Goal: Task Accomplishment & Management: Manage account settings

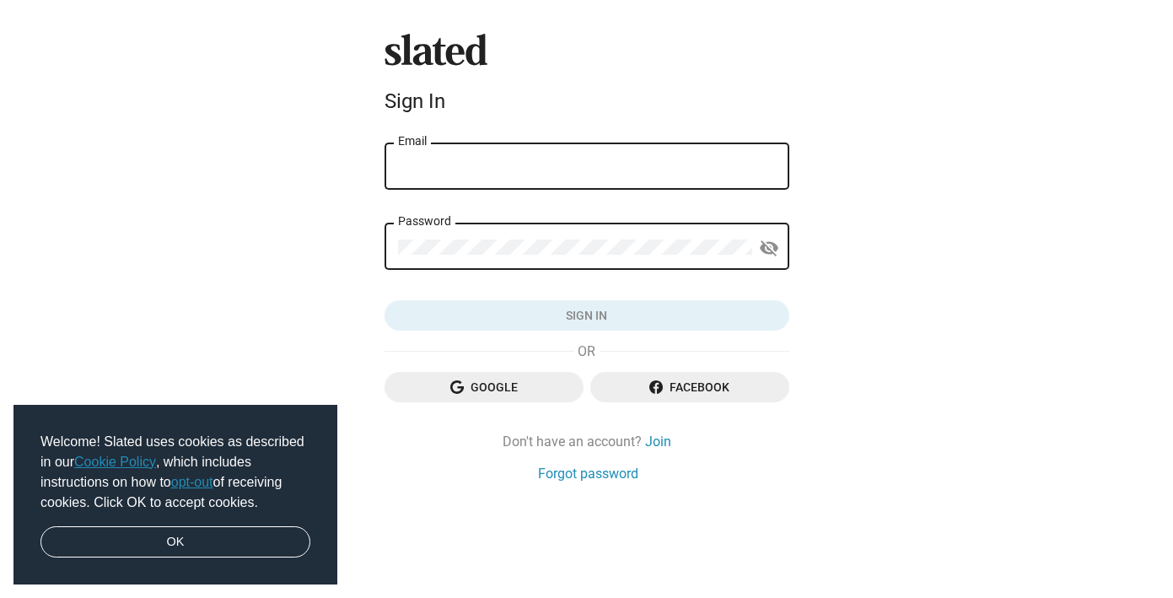
click at [462, 159] on div "Email" at bounding box center [587, 165] width 378 height 50
click at [510, 391] on span "Google" at bounding box center [484, 387] width 172 height 30
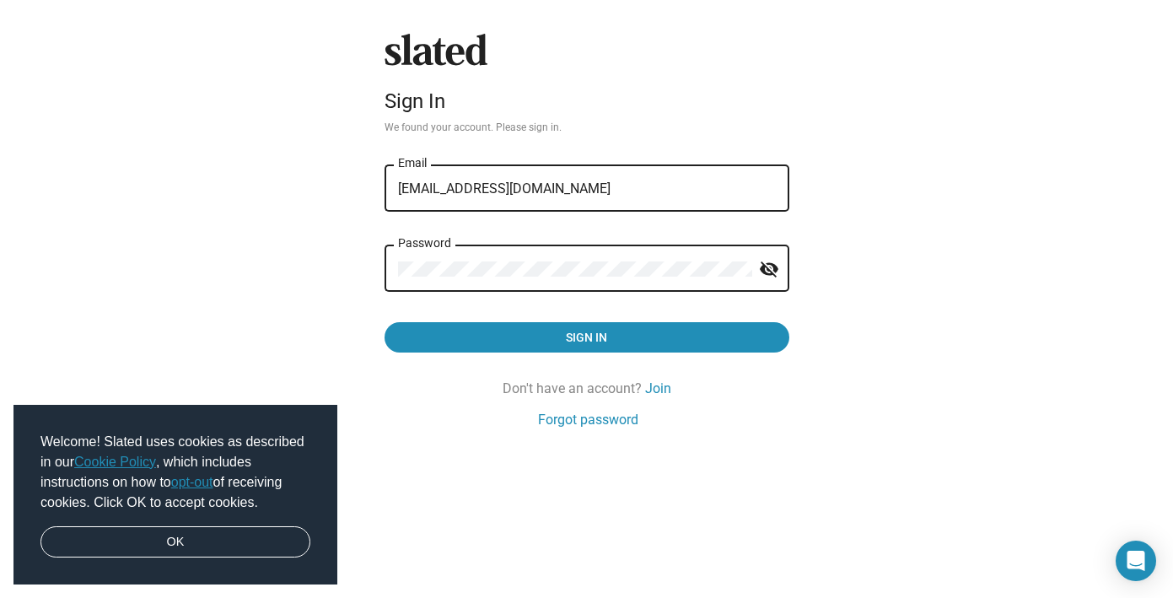
click at [385, 322] on button "Sign in" at bounding box center [587, 337] width 405 height 30
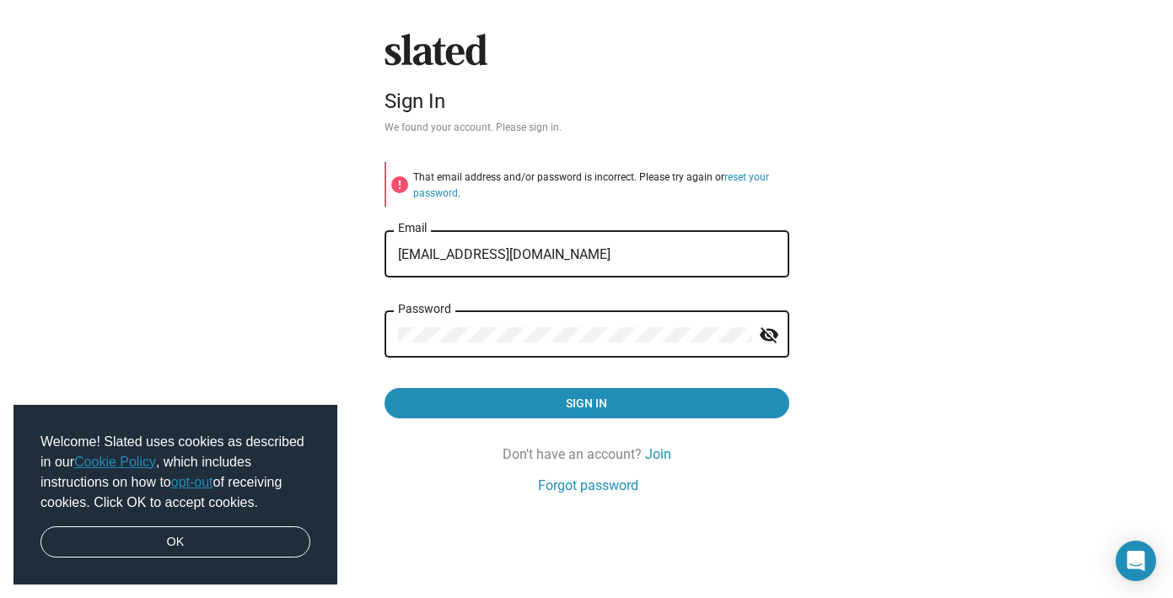
click at [515, 274] on div "jonathank7212@gmail.com Email" at bounding box center [587, 252] width 378 height 50
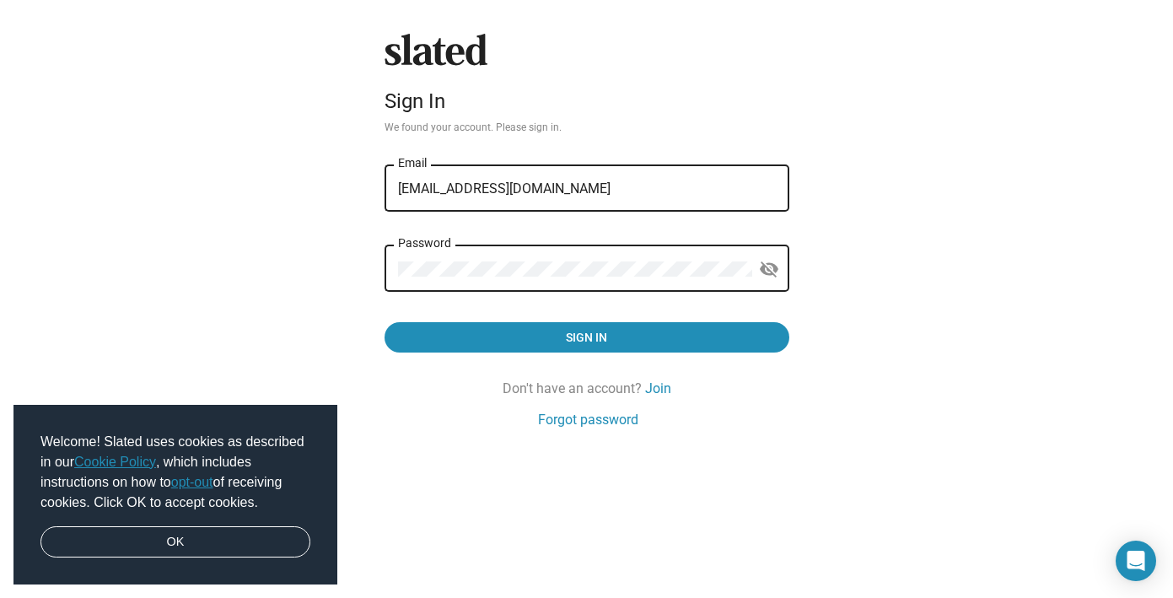
click at [484, 248] on div "Password" at bounding box center [575, 267] width 354 height 50
click at [385, 322] on button "Sign in" at bounding box center [587, 337] width 405 height 30
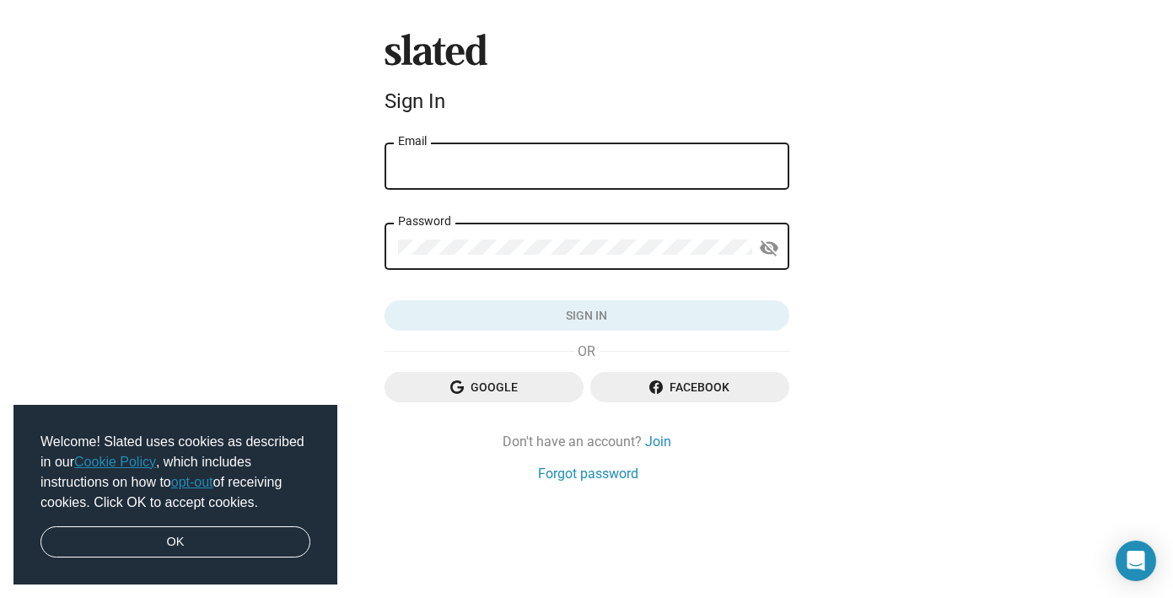
click at [436, 136] on div "Slated Sign In Email Password visibility_off Sign in Google Facebook Don't have…" at bounding box center [587, 258] width 418 height 449
click at [515, 391] on span "Google" at bounding box center [484, 387] width 172 height 30
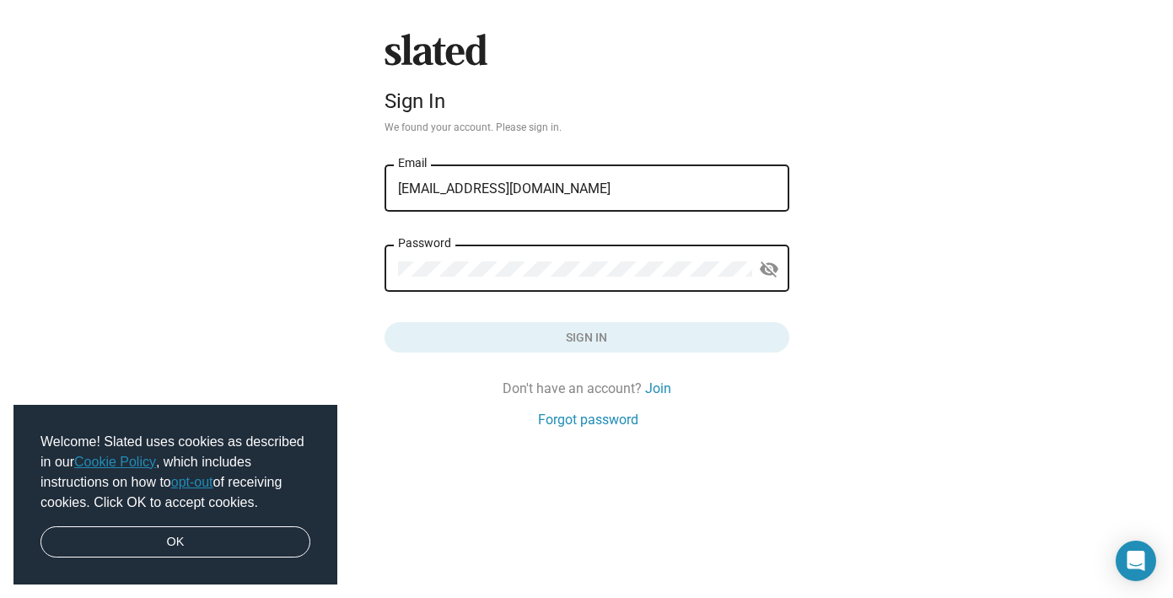
click at [508, 278] on div "Password" at bounding box center [575, 267] width 354 height 50
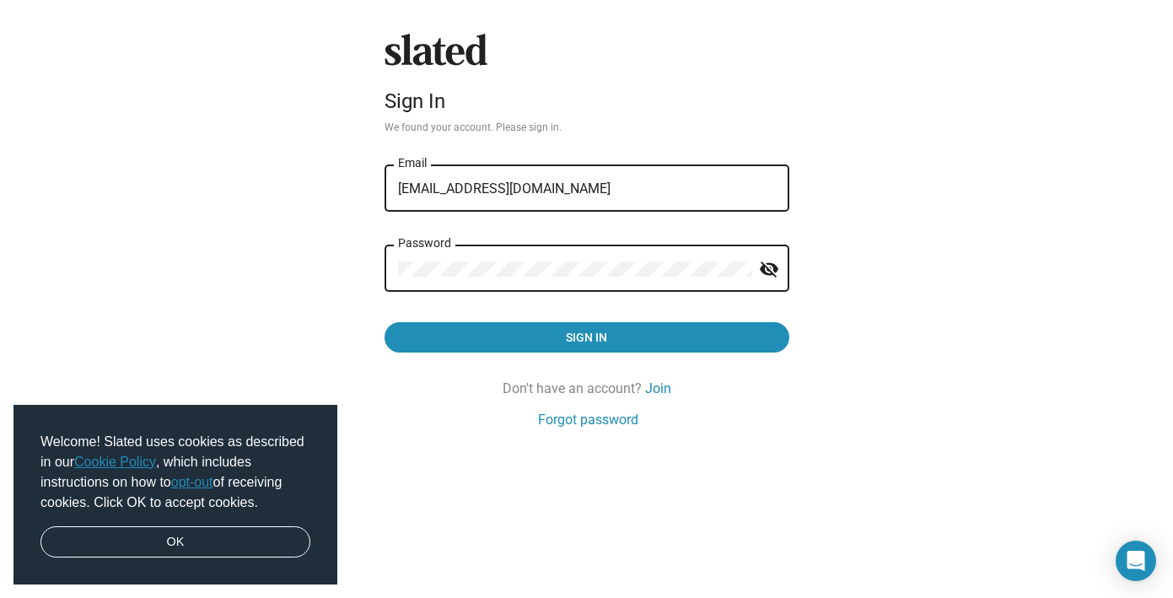
click at [385, 322] on button "Sign in" at bounding box center [587, 337] width 405 height 30
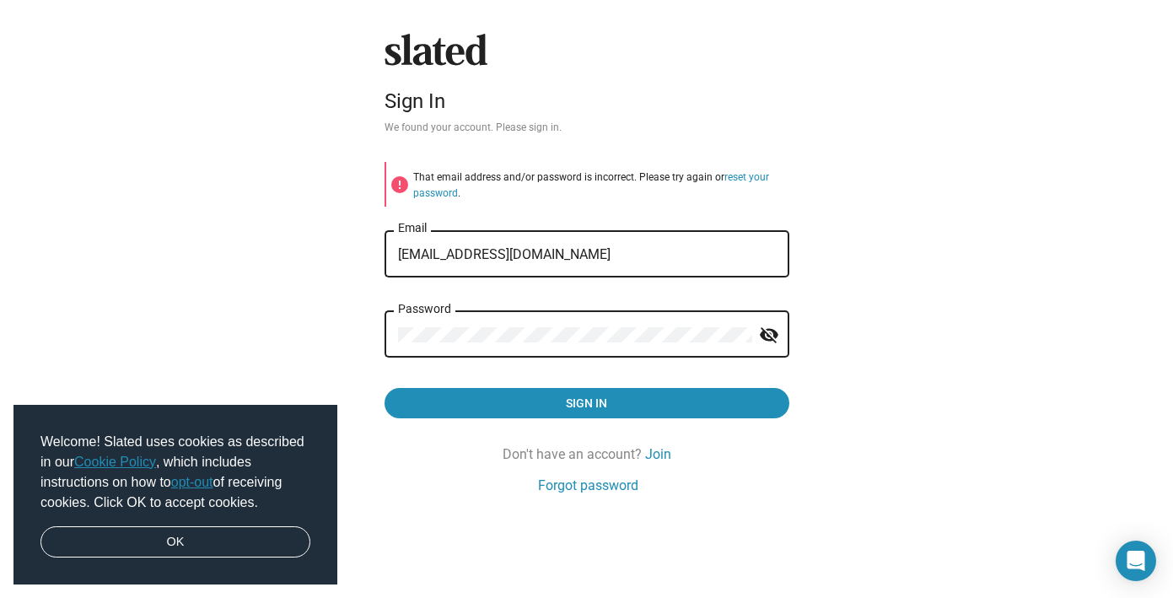
click at [385, 388] on button "Sign in" at bounding box center [587, 403] width 405 height 30
click at [596, 488] on link "Forgot password" at bounding box center [588, 486] width 100 height 18
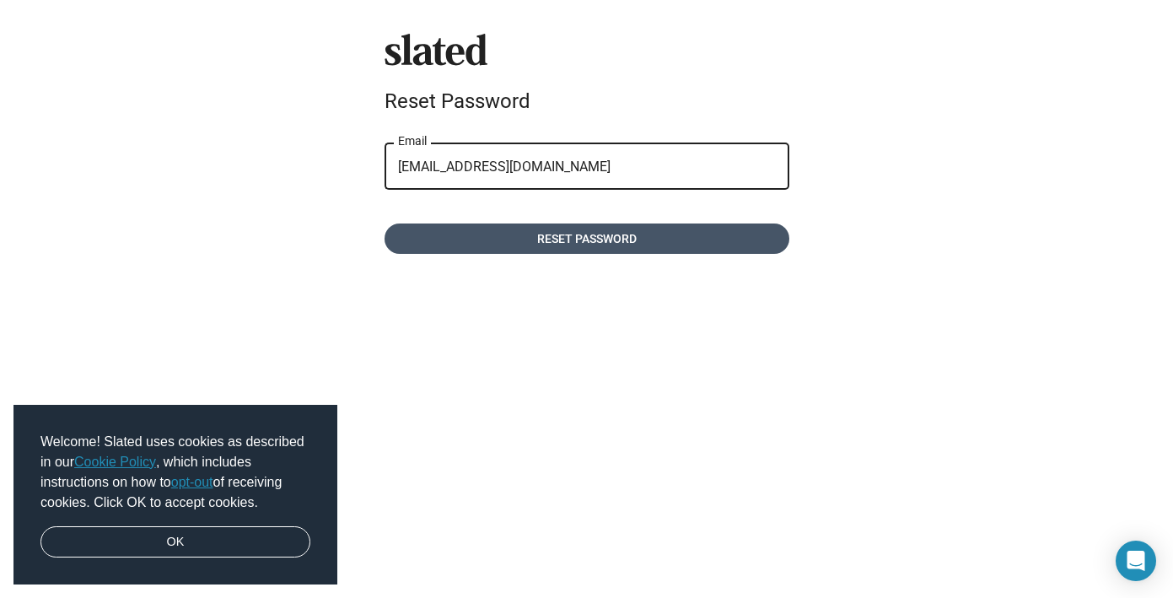
click at [641, 248] on span "Reset password" at bounding box center [587, 239] width 378 height 30
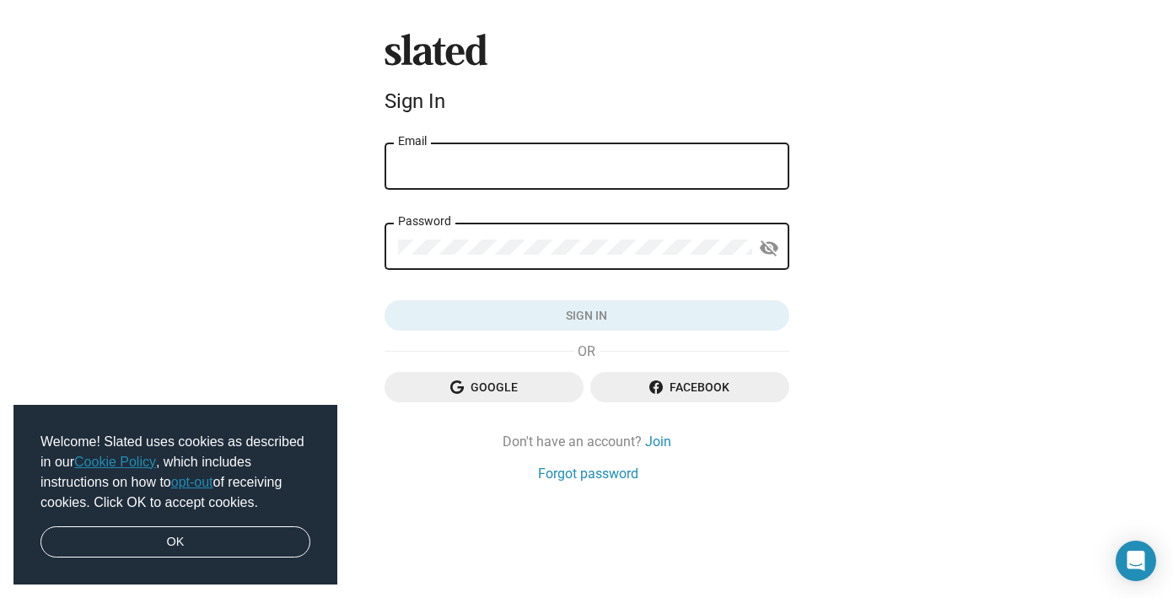
click at [454, 165] on input "Email" at bounding box center [587, 166] width 378 height 15
type input "[EMAIL_ADDRESS][DOMAIN_NAME]"
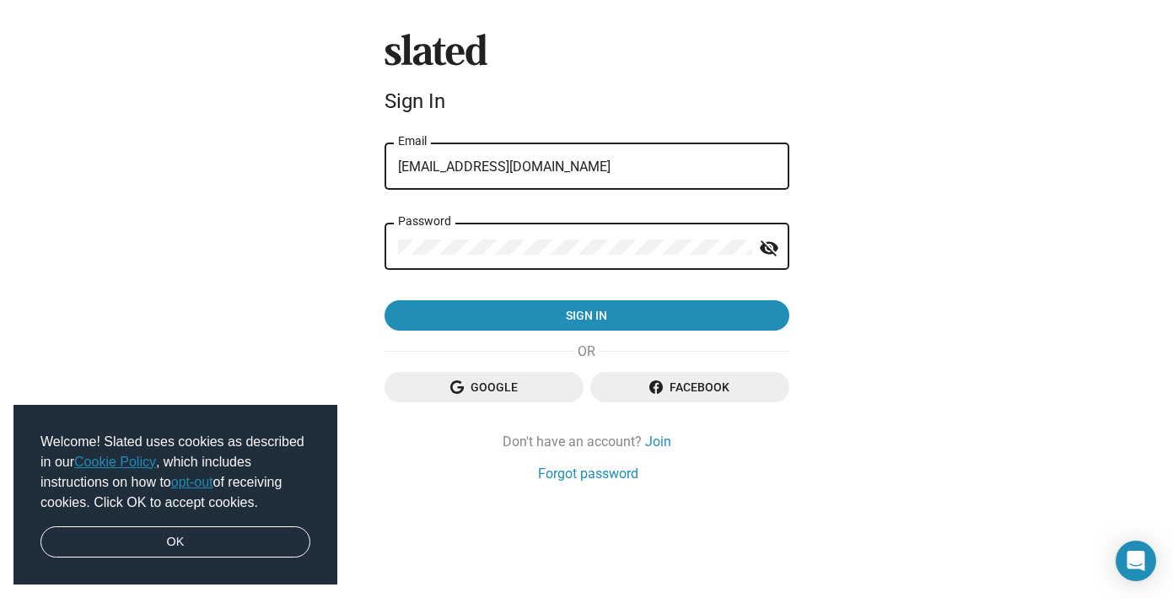
click at [385, 300] on button "Sign in" at bounding box center [587, 315] width 405 height 30
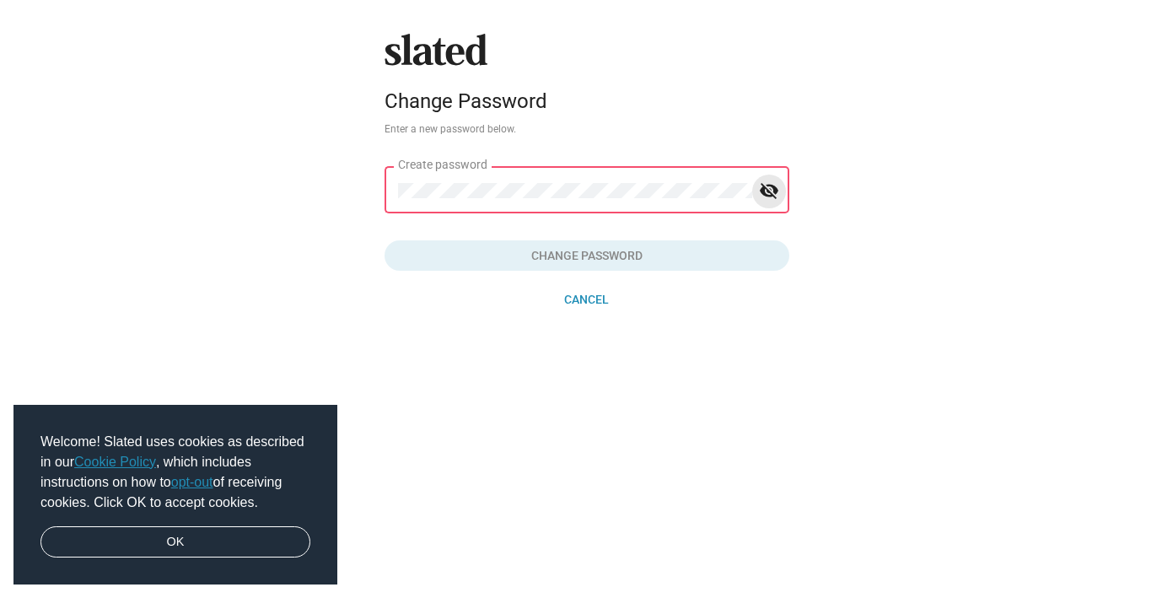
click at [764, 191] on mat-icon "visibility_off" at bounding box center [769, 191] width 20 height 26
click at [402, 100] on div "Change Password" at bounding box center [587, 101] width 405 height 24
copy div "Change Password"
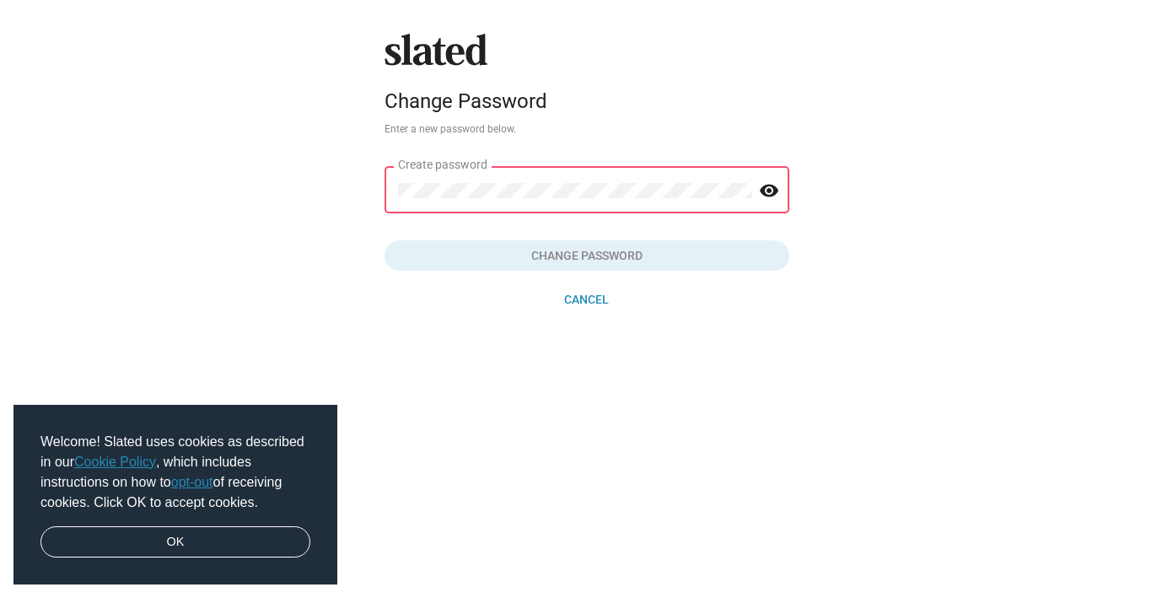
click at [445, 202] on div "Create password" at bounding box center [575, 189] width 354 height 50
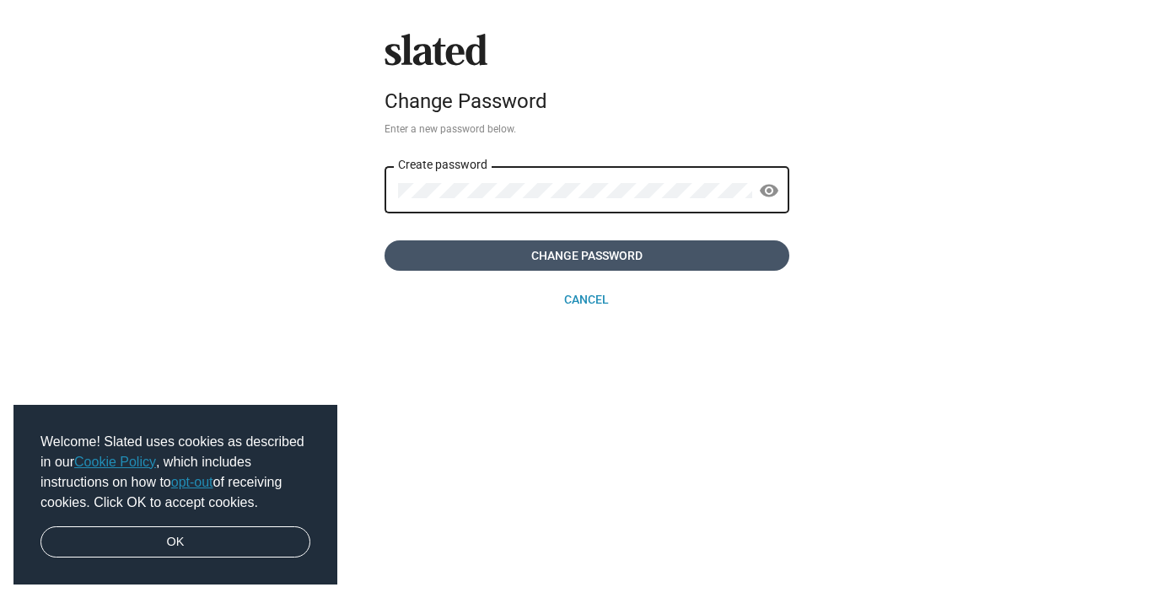
click at [477, 250] on span "Change Password" at bounding box center [587, 255] width 378 height 30
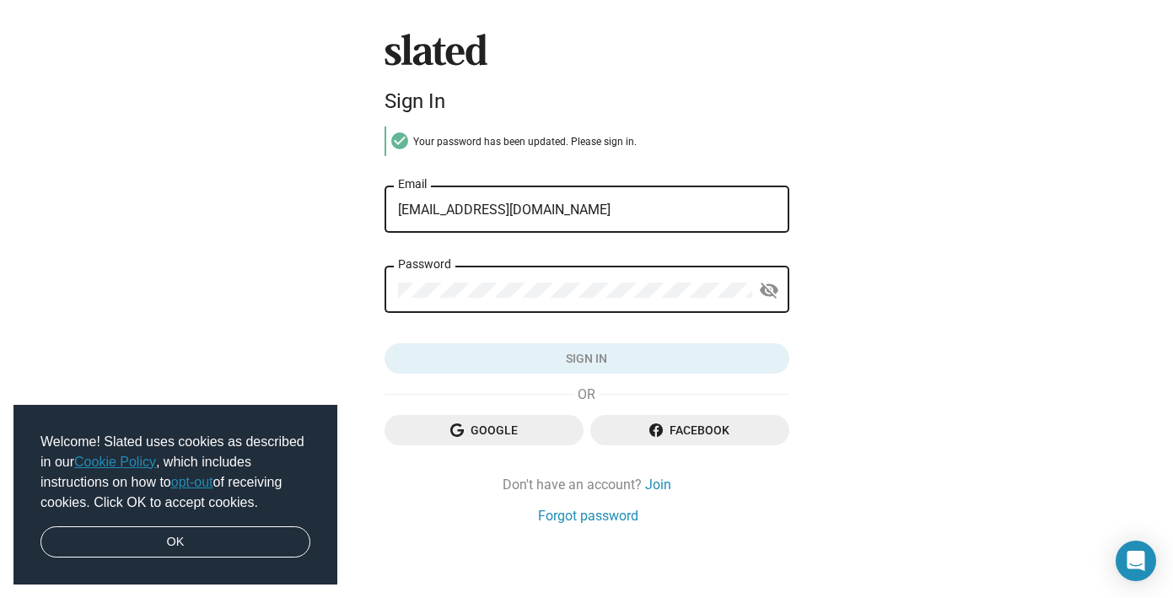
click at [454, 278] on div "Password" at bounding box center [575, 288] width 354 height 50
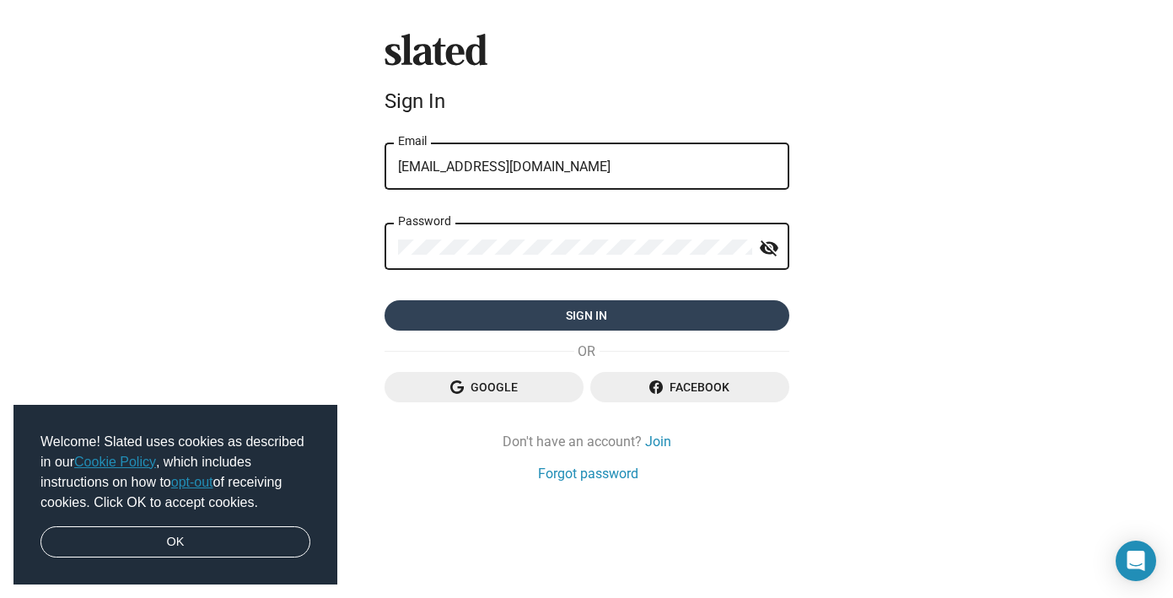
click at [510, 321] on span "Sign in" at bounding box center [587, 315] width 378 height 30
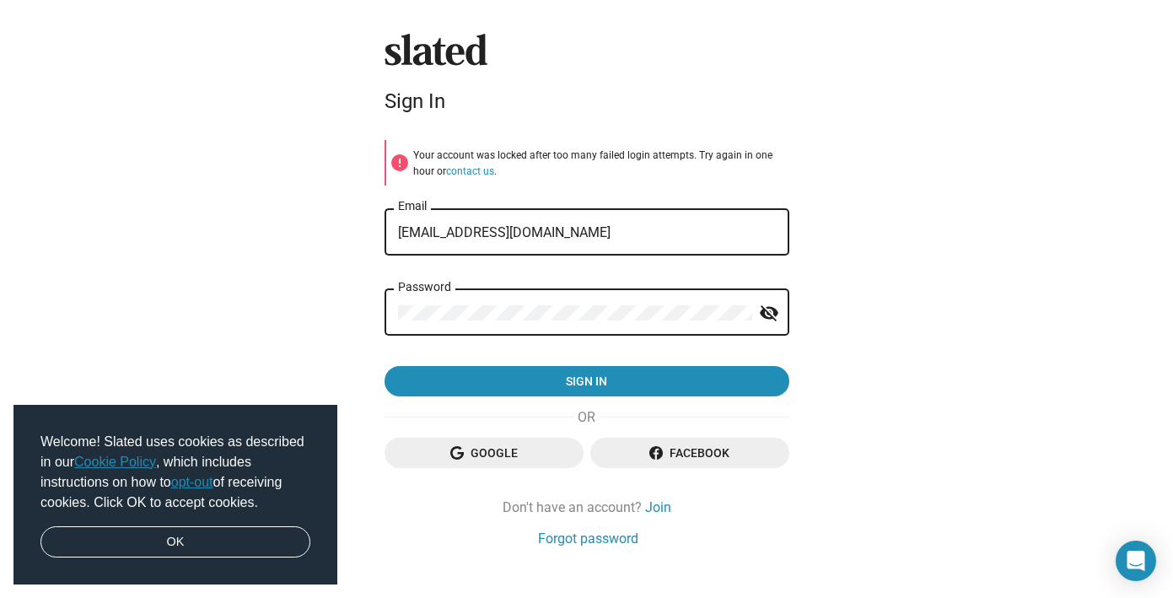
click at [446, 165] on button "contact us" at bounding box center [470, 171] width 48 height 13
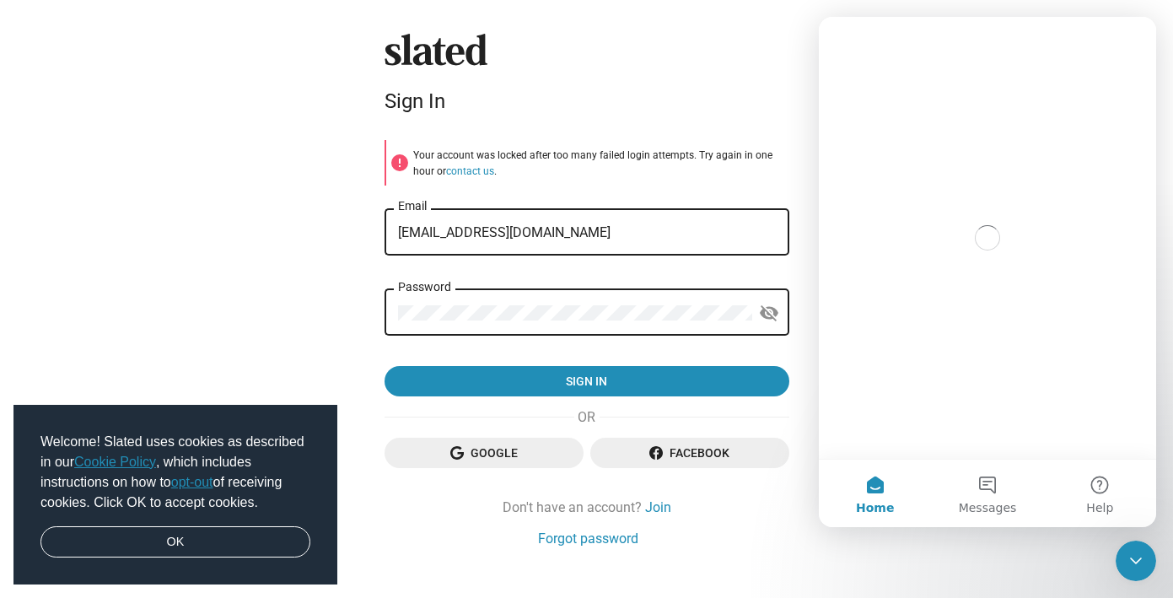
click at [520, 332] on div "Password" at bounding box center [575, 311] width 354 height 50
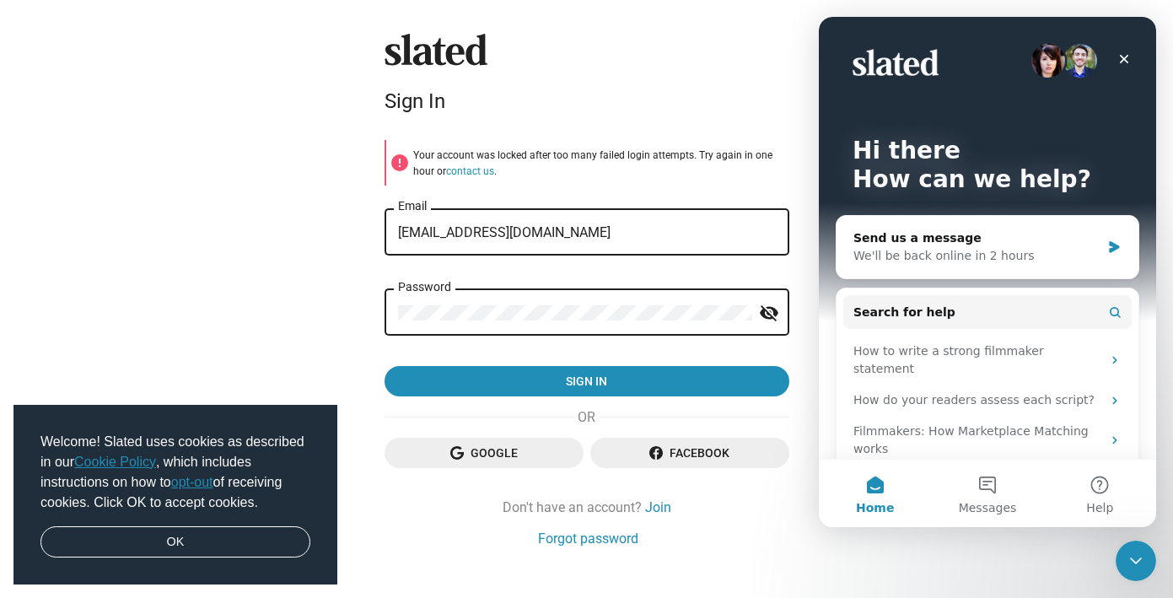
click at [446, 165] on button "contact us" at bounding box center [470, 171] width 48 height 13
click at [1119, 56] on icon "Close" at bounding box center [1124, 58] width 13 height 13
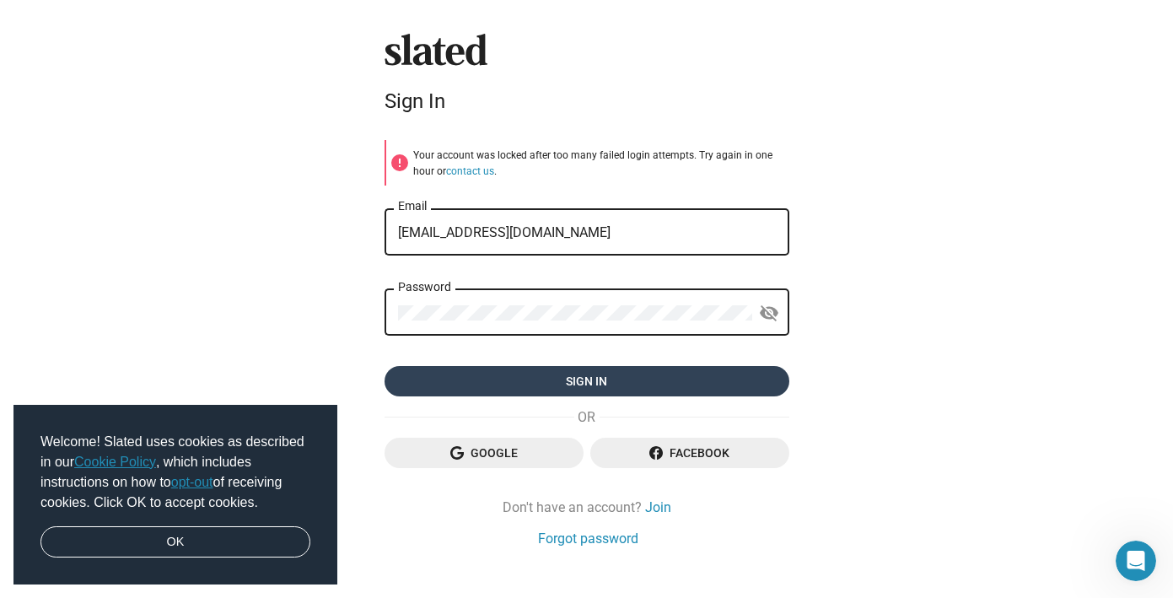
click at [574, 378] on span "Sign in" at bounding box center [587, 381] width 378 height 30
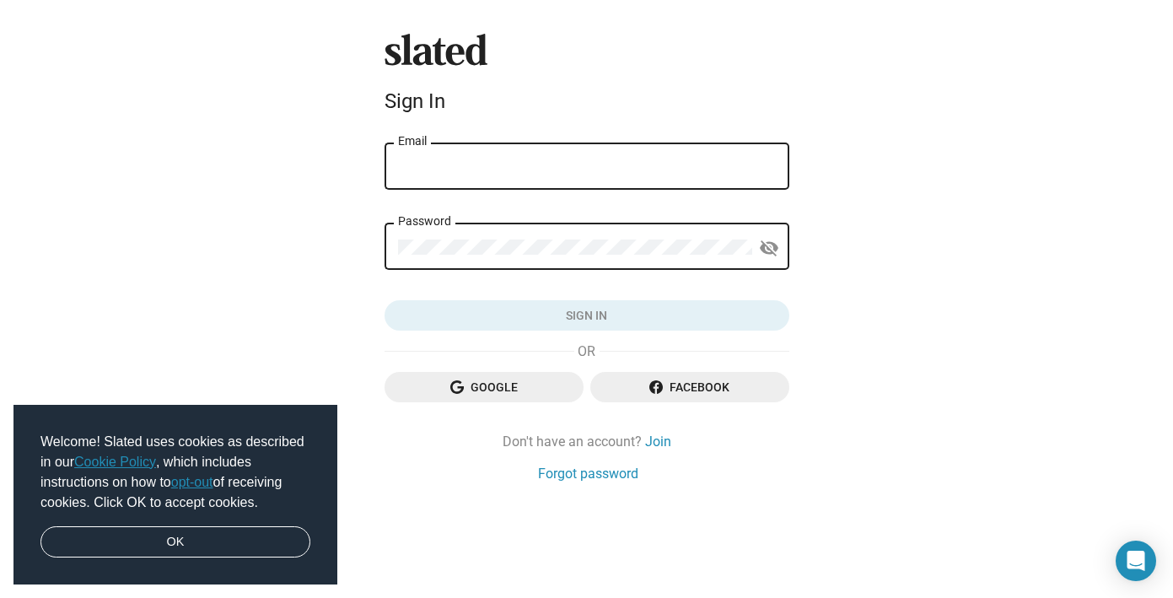
click at [477, 181] on div "Email" at bounding box center [587, 165] width 378 height 50
click at [474, 161] on input "Email" at bounding box center [587, 166] width 378 height 15
type input "[EMAIL_ADDRESS][DOMAIN_NAME]"
click at [577, 231] on div "Password" at bounding box center [575, 245] width 354 height 50
click at [605, 472] on link "Forgot password" at bounding box center [588, 474] width 100 height 18
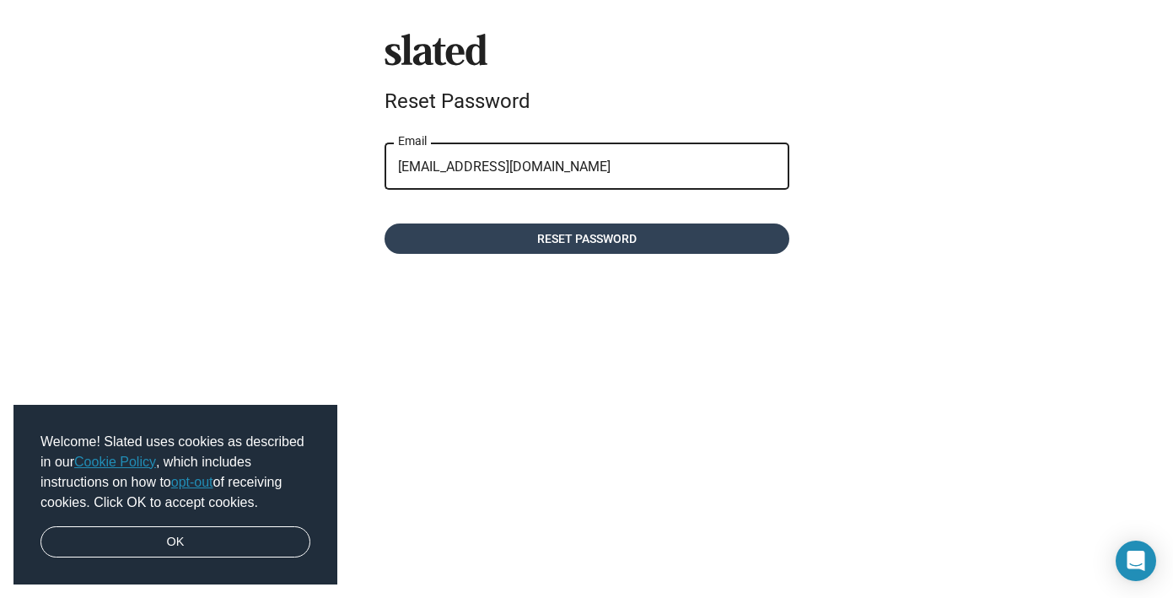
click at [537, 245] on span "Reset password" at bounding box center [587, 239] width 378 height 30
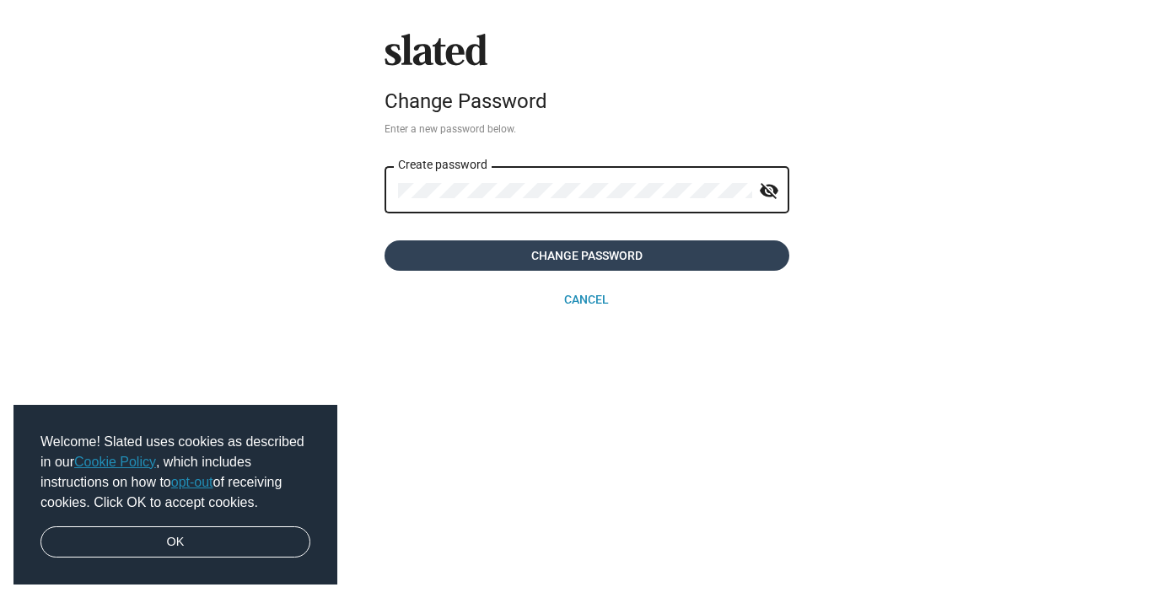
click at [556, 258] on span "Change Password" at bounding box center [587, 255] width 378 height 30
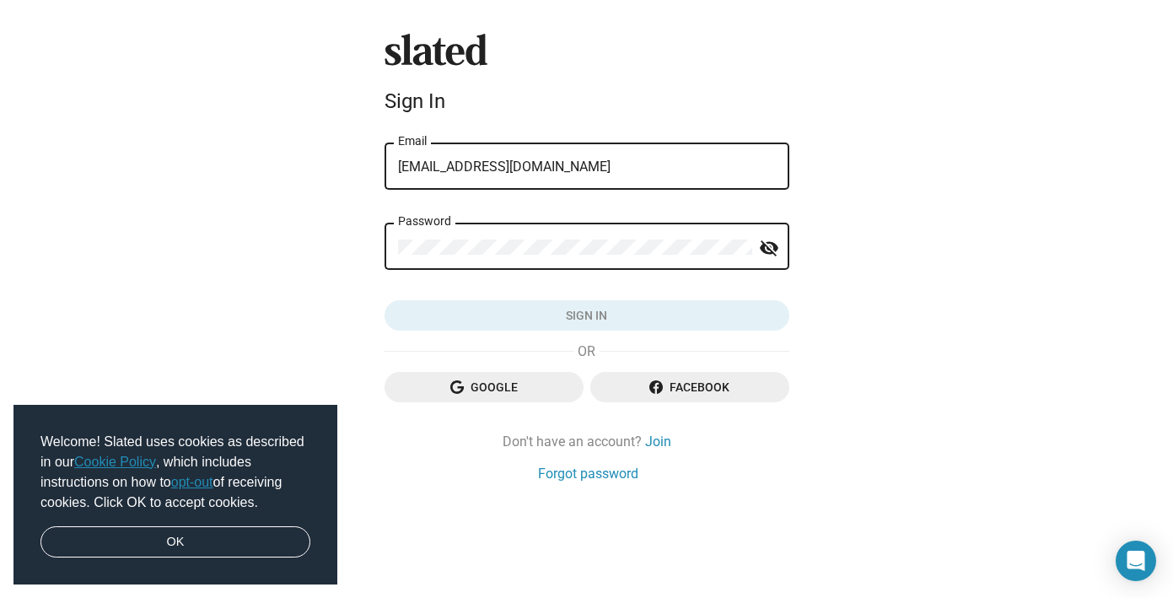
click at [516, 289] on mat-form-field "Password visibility_off" at bounding box center [587, 255] width 405 height 70
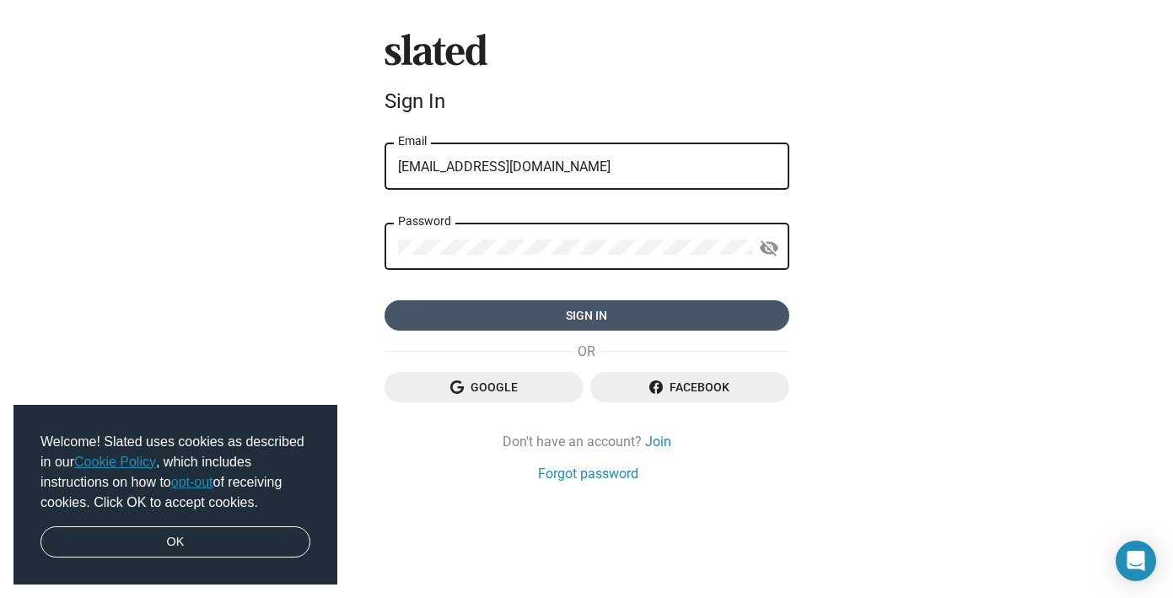
click at [548, 318] on span "Sign in" at bounding box center [587, 315] width 378 height 30
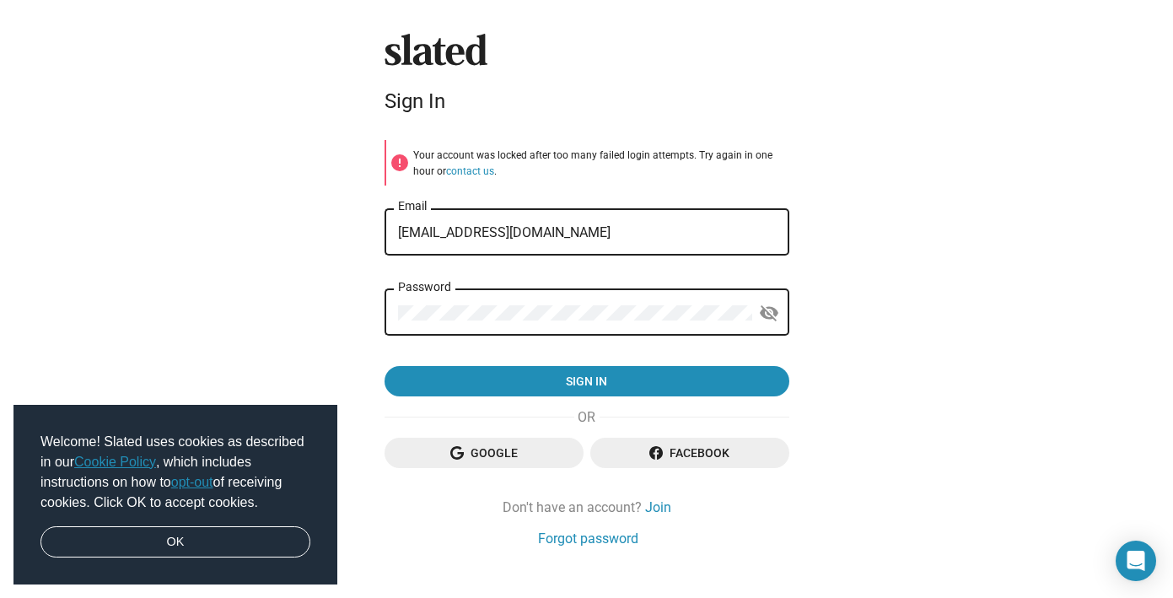
click at [505, 3] on div "Slated Sign In error Your account was locked after too many failed login attemp…" at bounding box center [586, 313] width 1173 height 626
click at [558, 326] on div "Password" at bounding box center [575, 311] width 354 height 50
click at [446, 165] on button "contact us" at bounding box center [470, 171] width 48 height 13
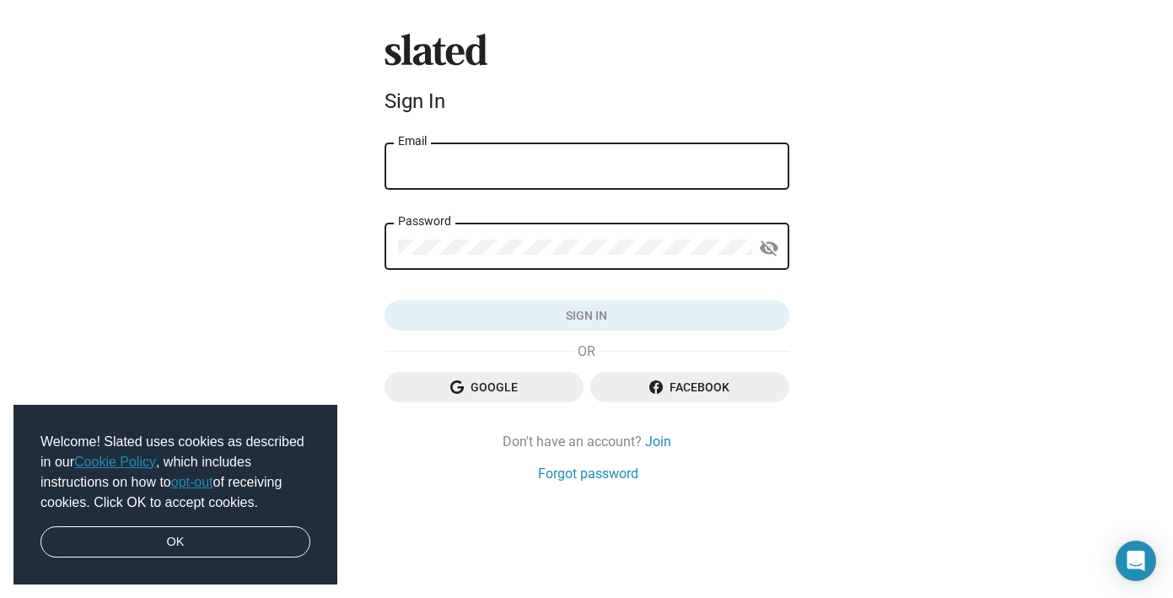
click at [517, 184] on div "Email" at bounding box center [587, 165] width 378 height 50
type input "[EMAIL_ADDRESS][DOMAIN_NAME]"
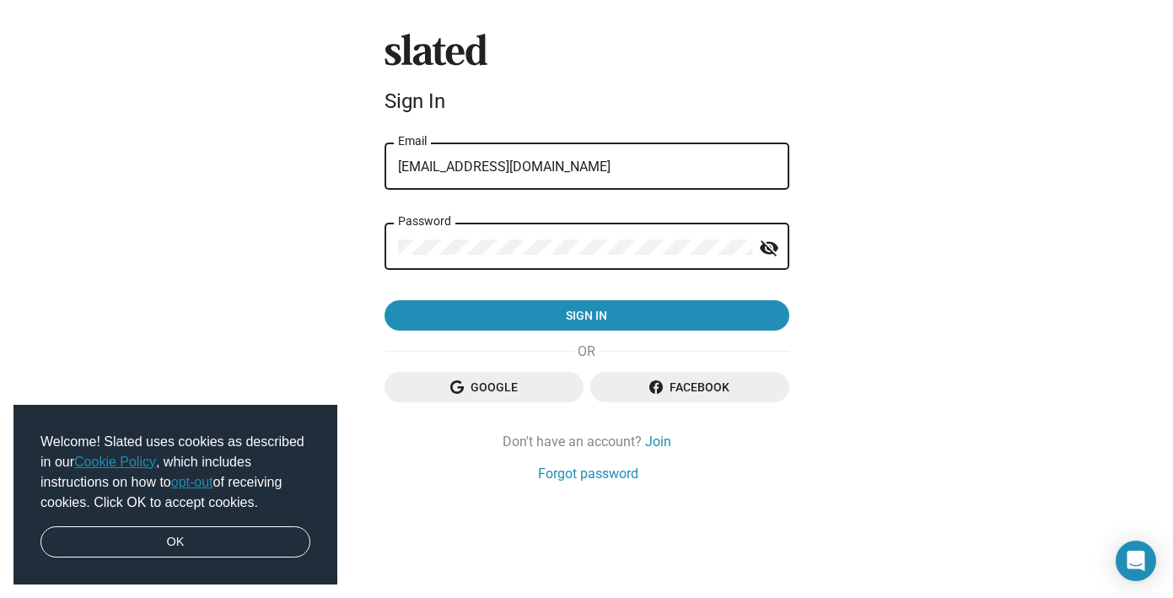
click at [385, 300] on button "Sign in" at bounding box center [587, 315] width 405 height 30
